Goal: Find specific page/section: Find specific page/section

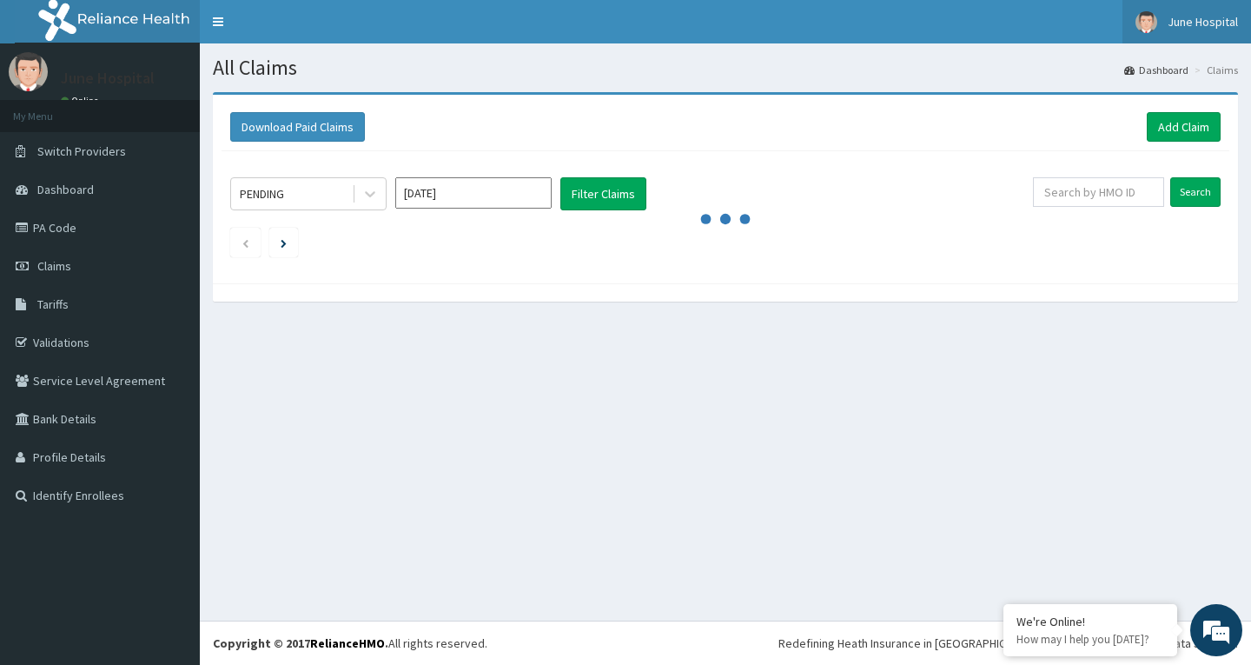
click at [1198, 24] on span "June Hospital" at bounding box center [1203, 22] width 70 height 16
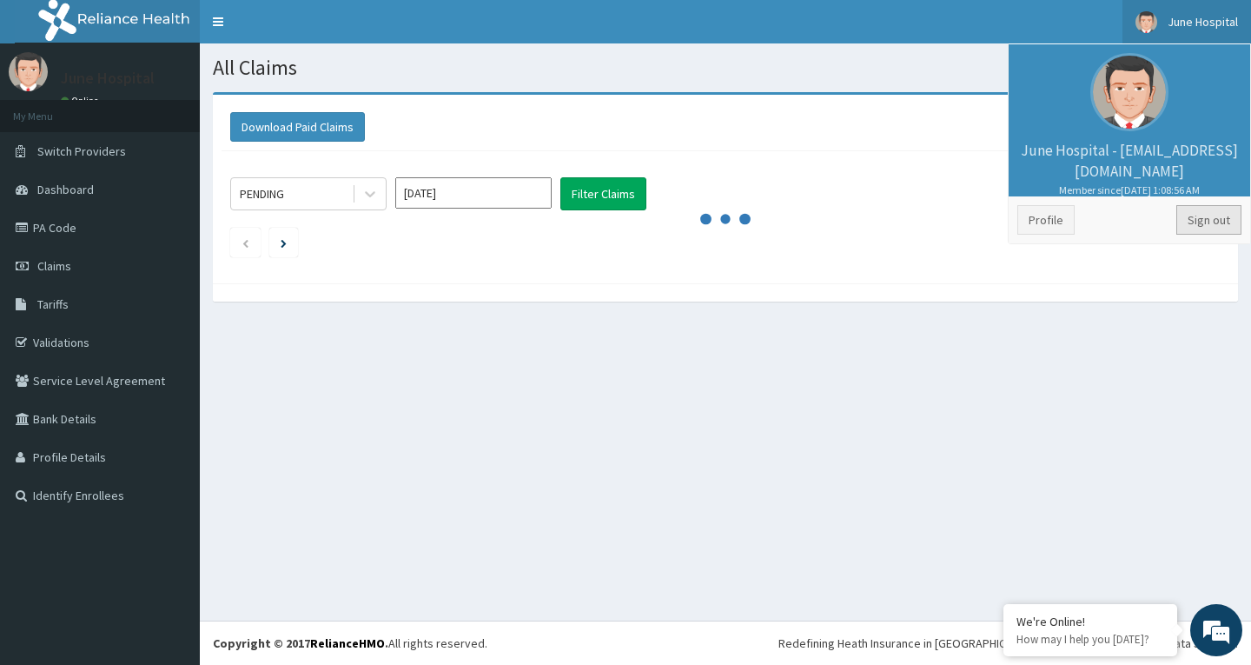
click at [1221, 221] on link "Sign out" at bounding box center [1209, 220] width 65 height 30
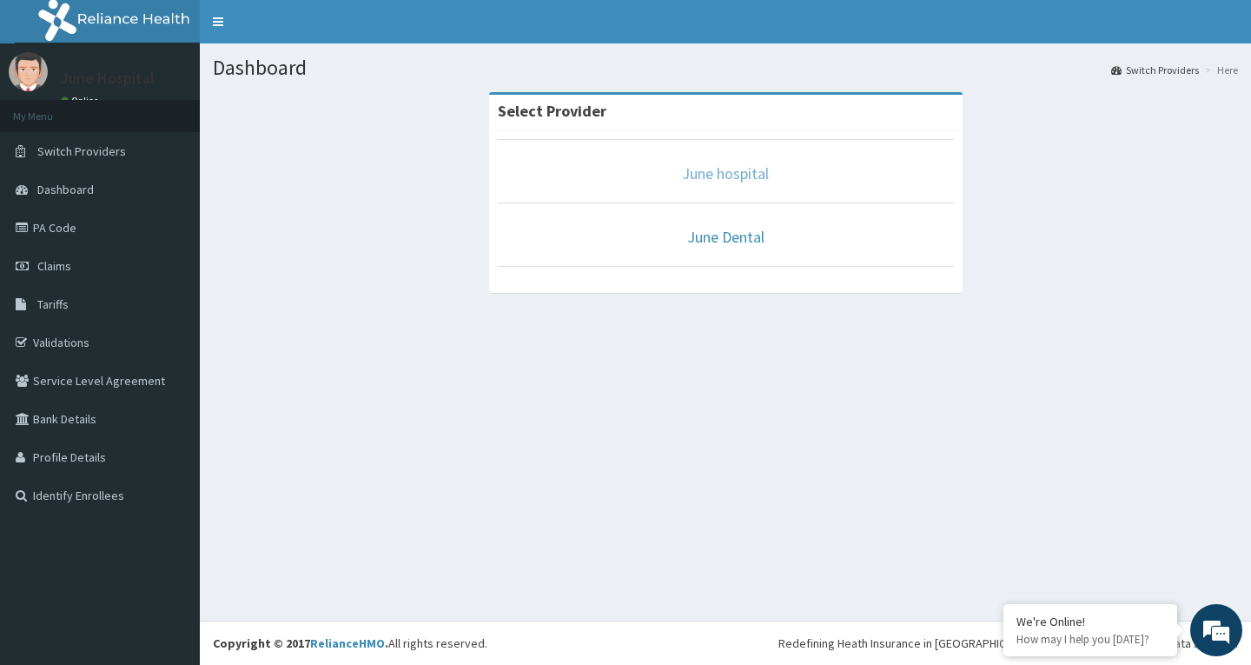
click at [743, 168] on link "June hospital" at bounding box center [725, 173] width 87 height 20
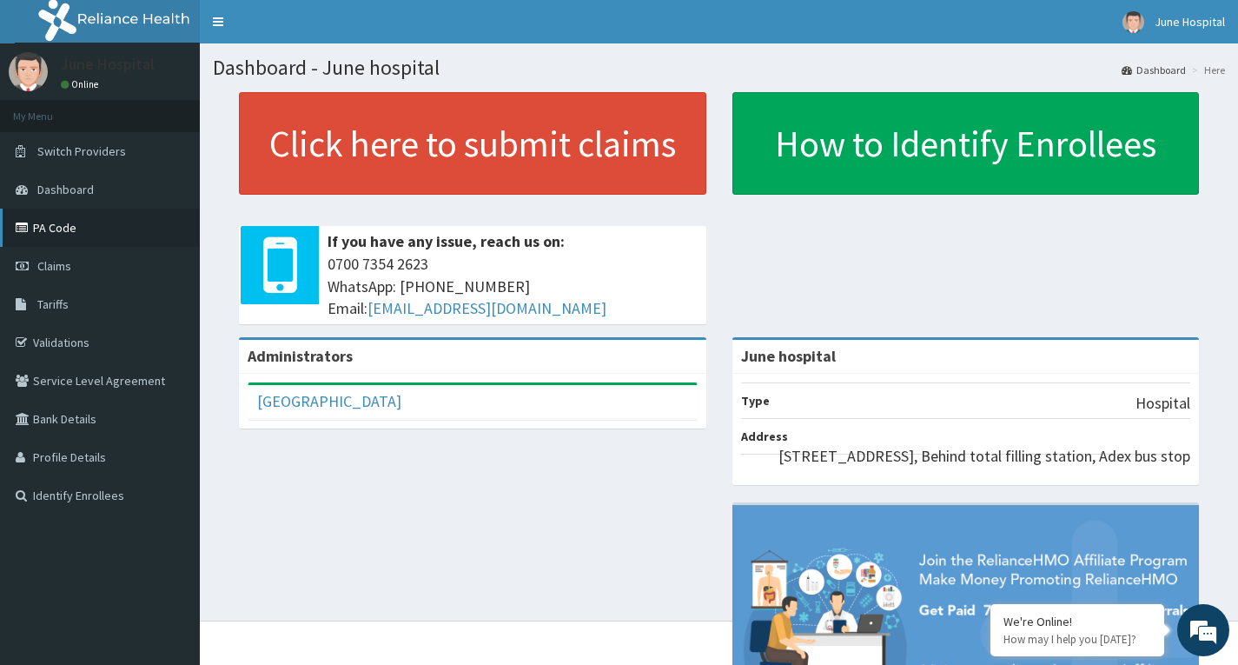
click at [69, 226] on link "PA Code" at bounding box center [100, 228] width 200 height 38
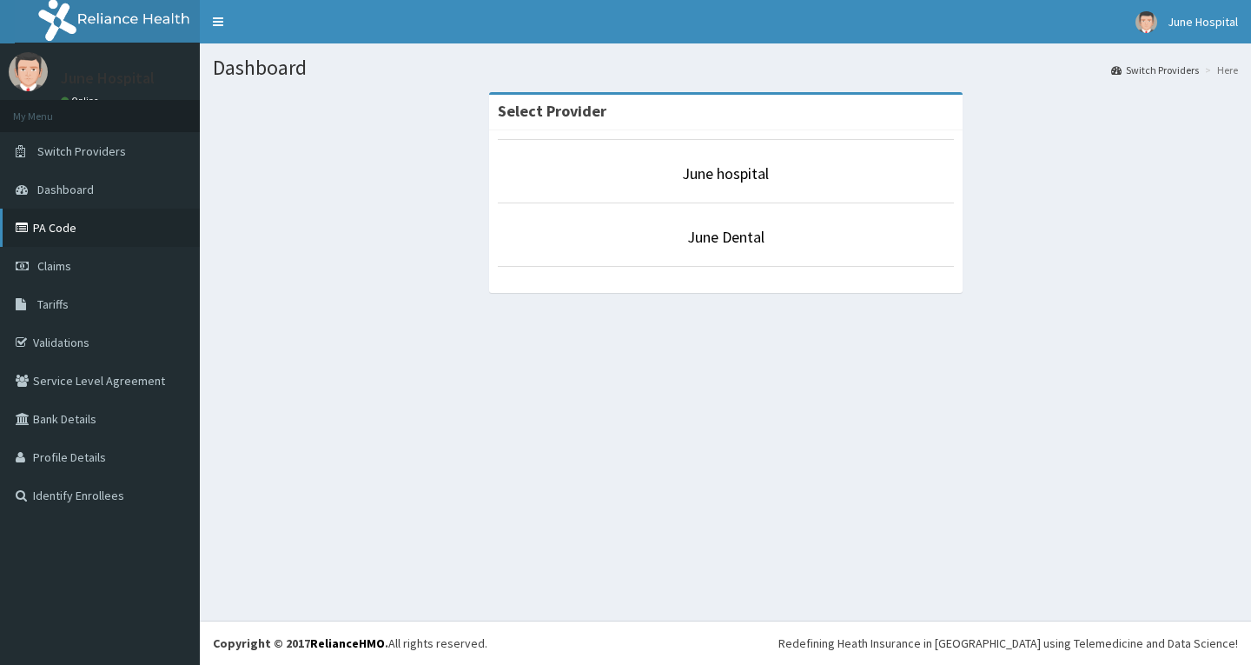
click at [67, 222] on link "PA Code" at bounding box center [100, 228] width 200 height 38
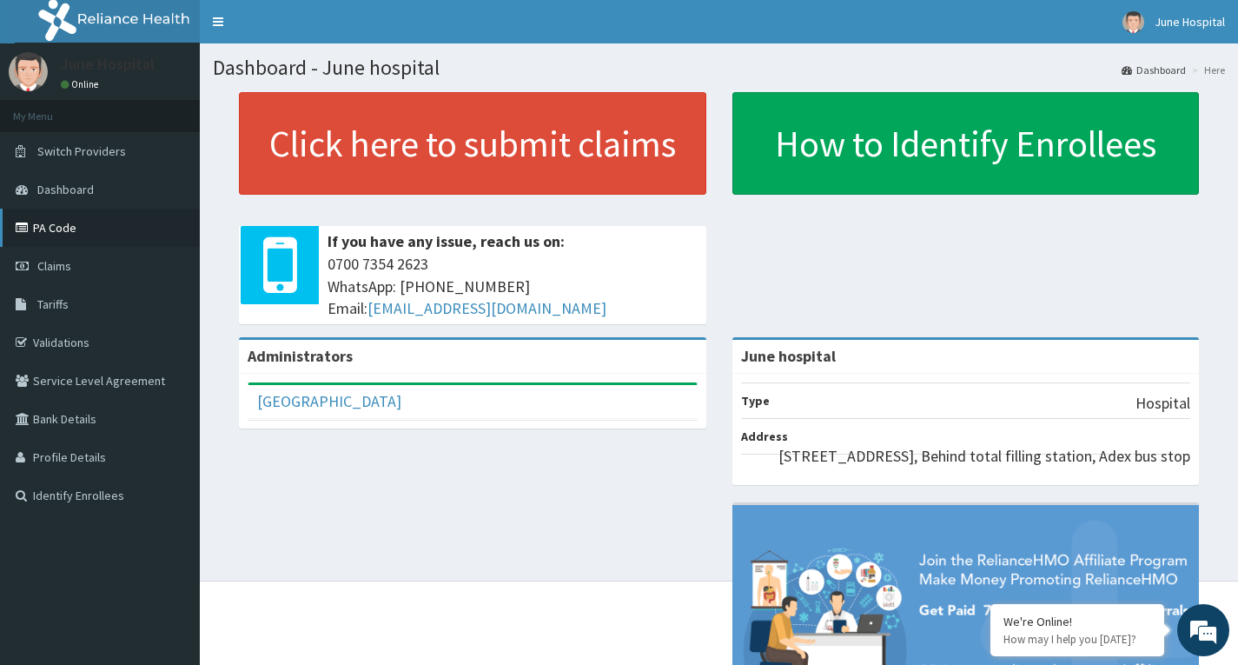
click at [69, 225] on link "PA Code" at bounding box center [100, 228] width 200 height 38
